Goal: Task Accomplishment & Management: Use online tool/utility

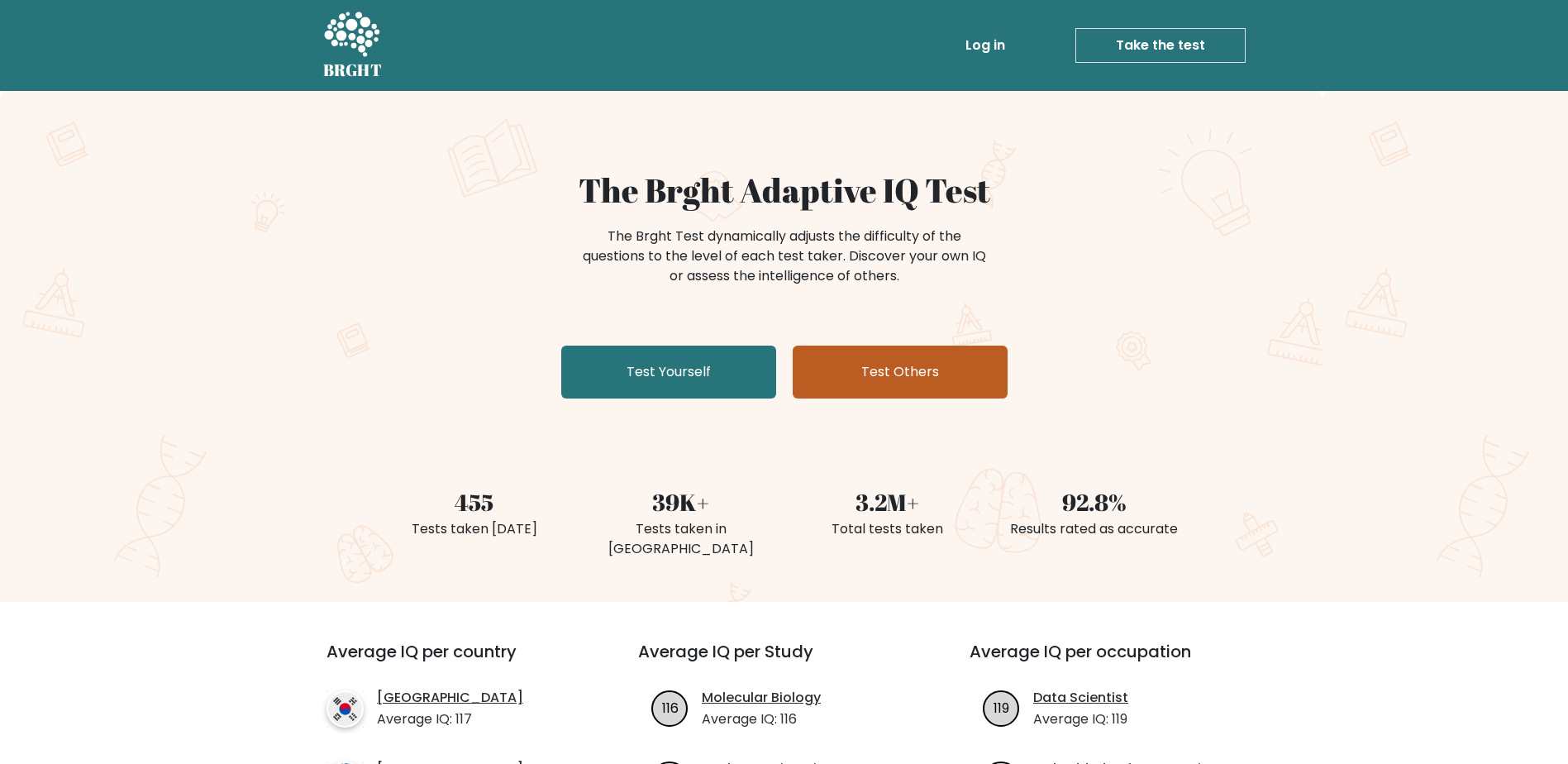
click at [924, 363] on link "Test Others" at bounding box center [900, 372] width 215 height 53
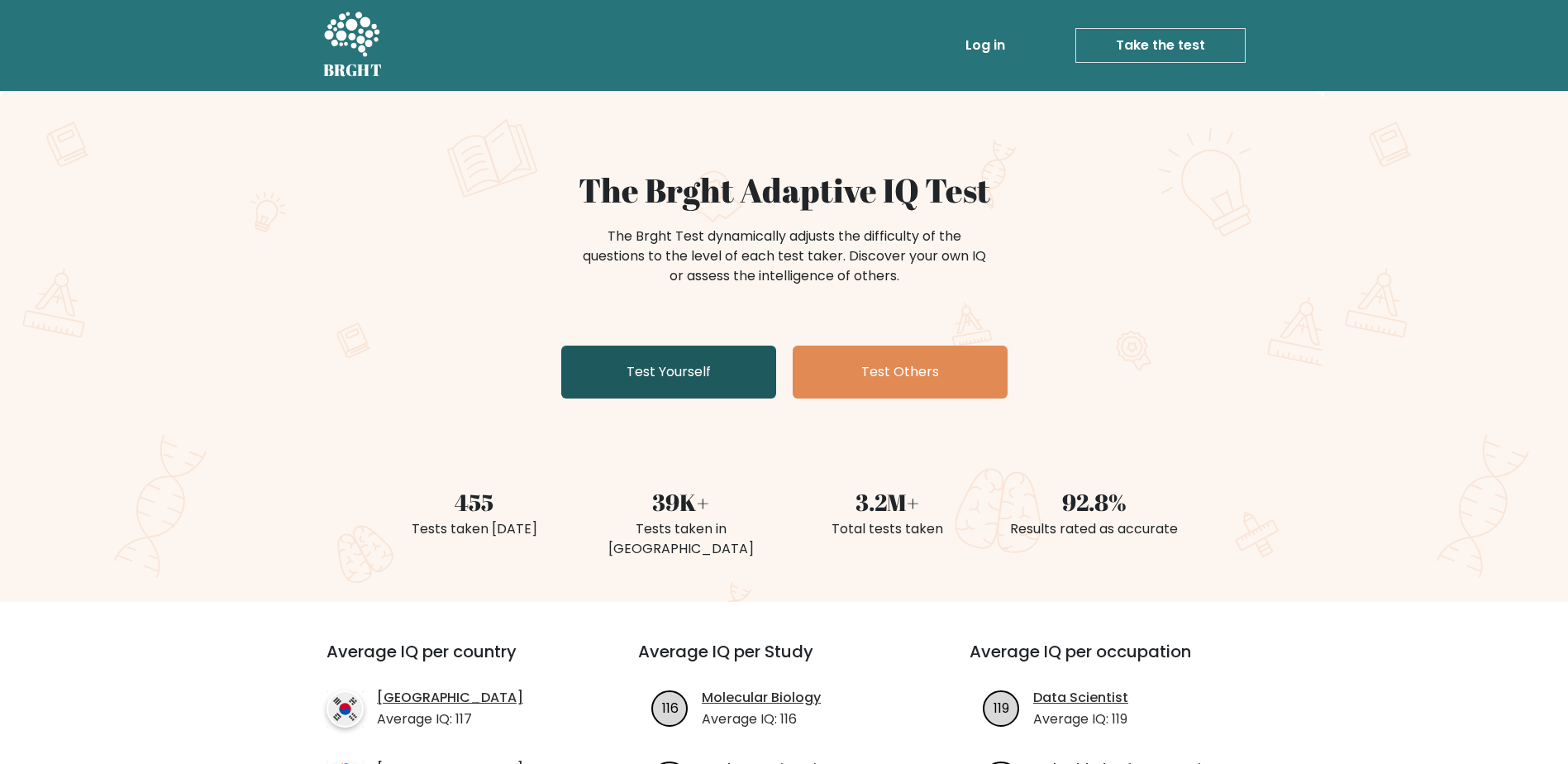
click at [675, 371] on link "Test Yourself" at bounding box center [668, 372] width 215 height 53
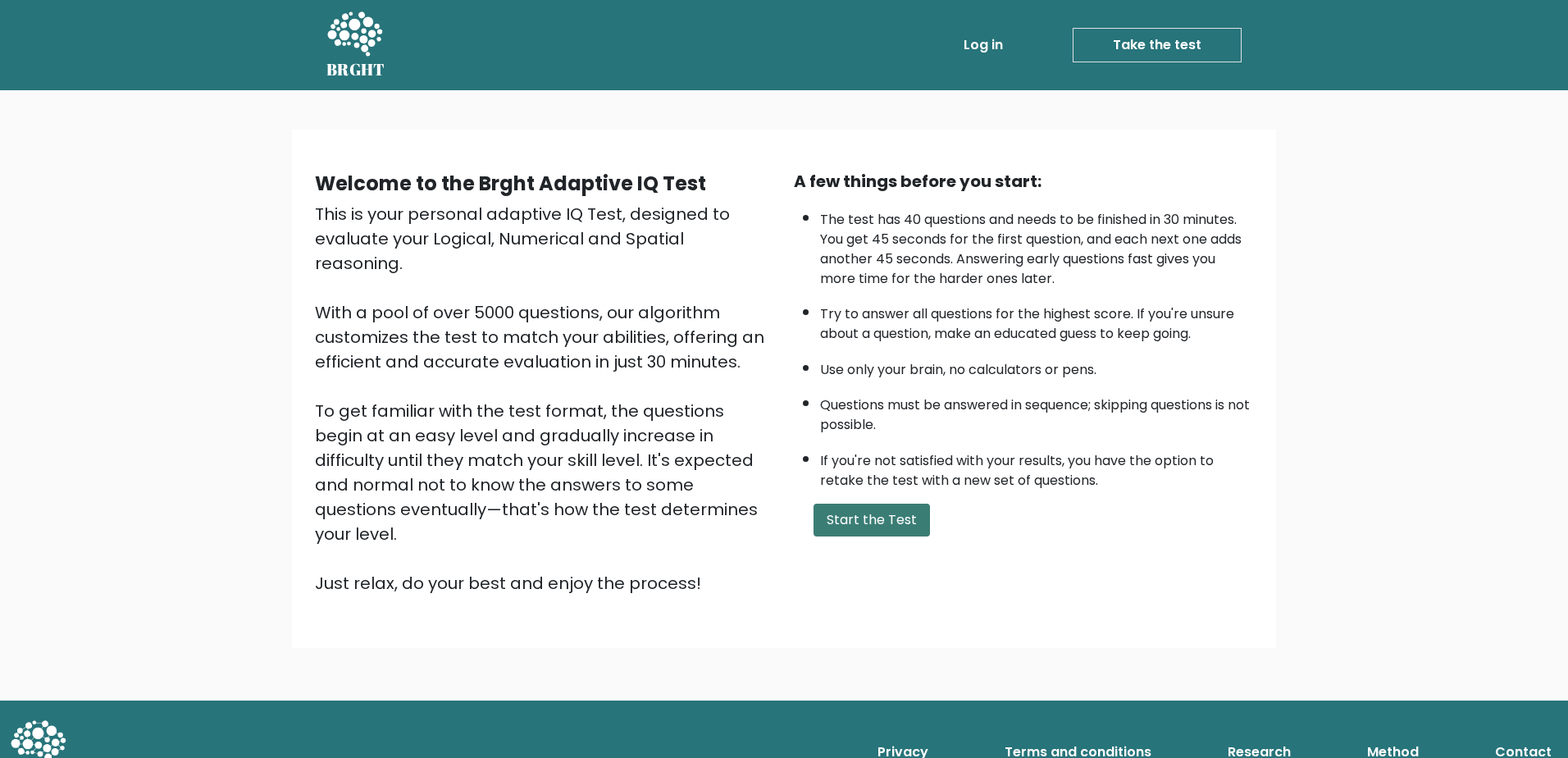
click at [877, 515] on button "Start the Test" at bounding box center [872, 520] width 117 height 33
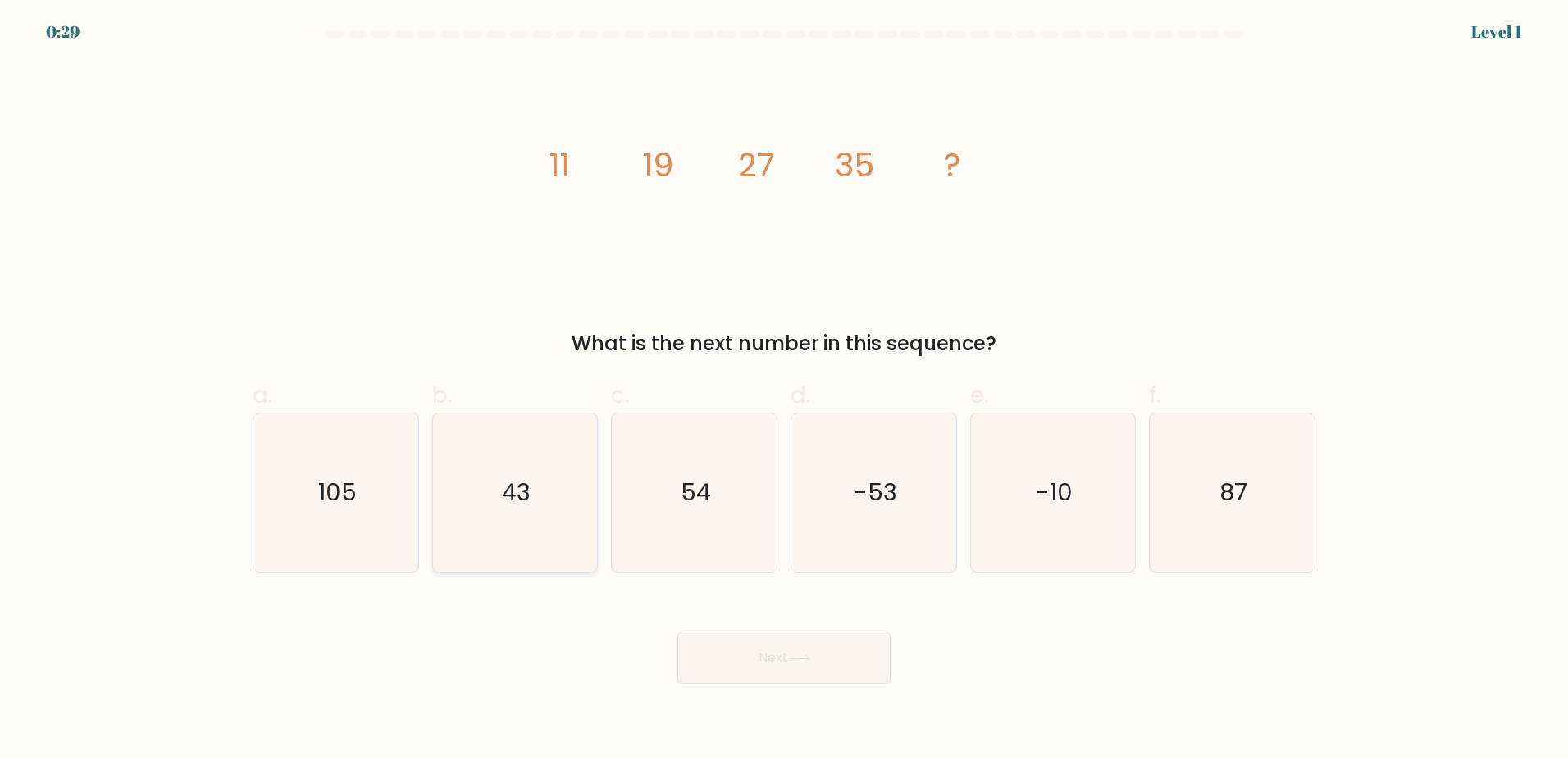
click at [505, 497] on text "43" at bounding box center [516, 492] width 28 height 33
click at [784, 390] on input "b. 43" at bounding box center [784, 383] width 1 height 10
radio input "true"
click at [793, 652] on button "Next" at bounding box center [784, 657] width 213 height 53
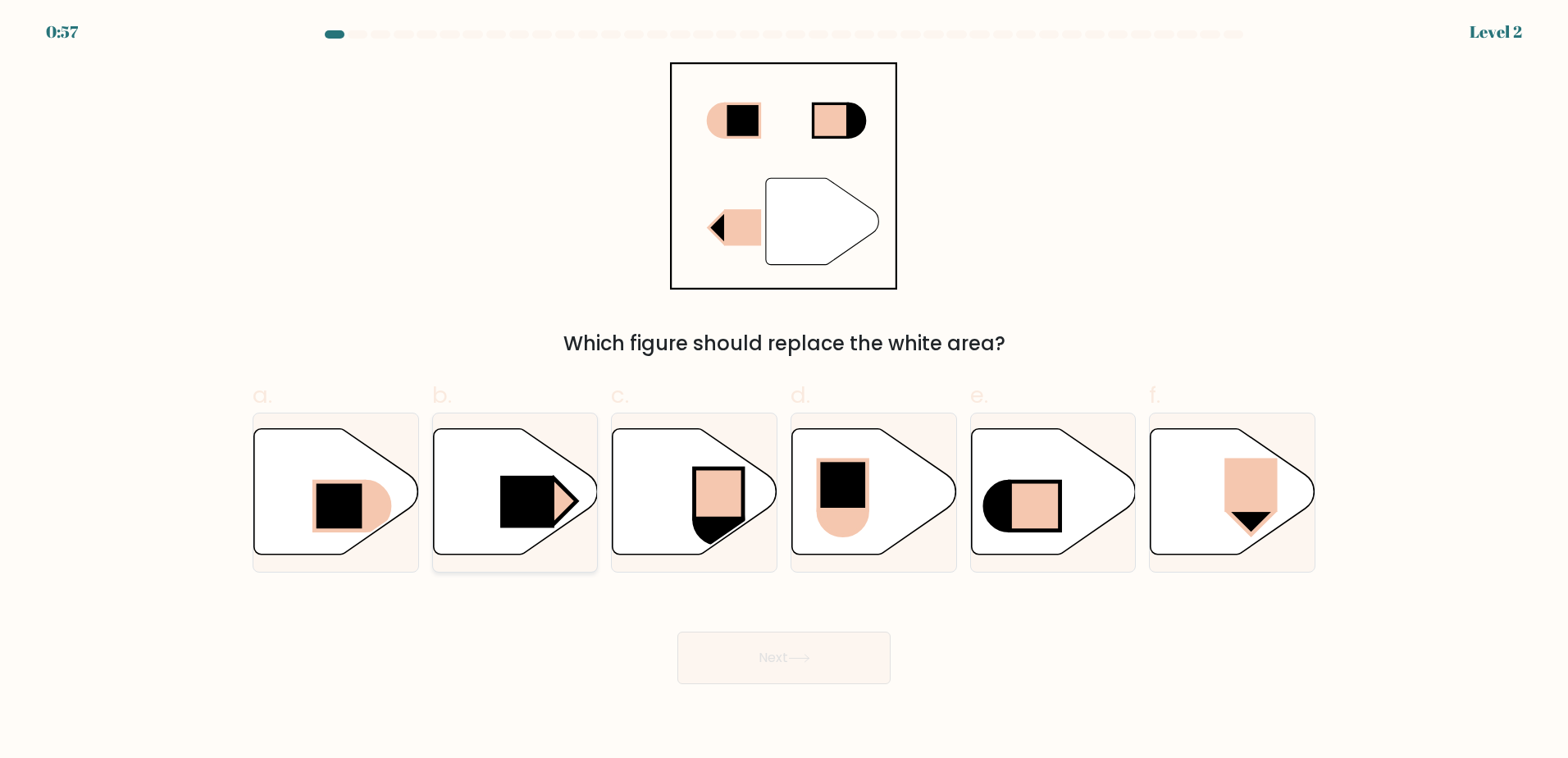
click at [510, 507] on rect at bounding box center [526, 502] width 54 height 53
click at [784, 390] on input "b." at bounding box center [784, 383] width 1 height 10
radio input "true"
click at [803, 655] on icon at bounding box center [800, 658] width 23 height 9
